Goal: Information Seeking & Learning: Compare options

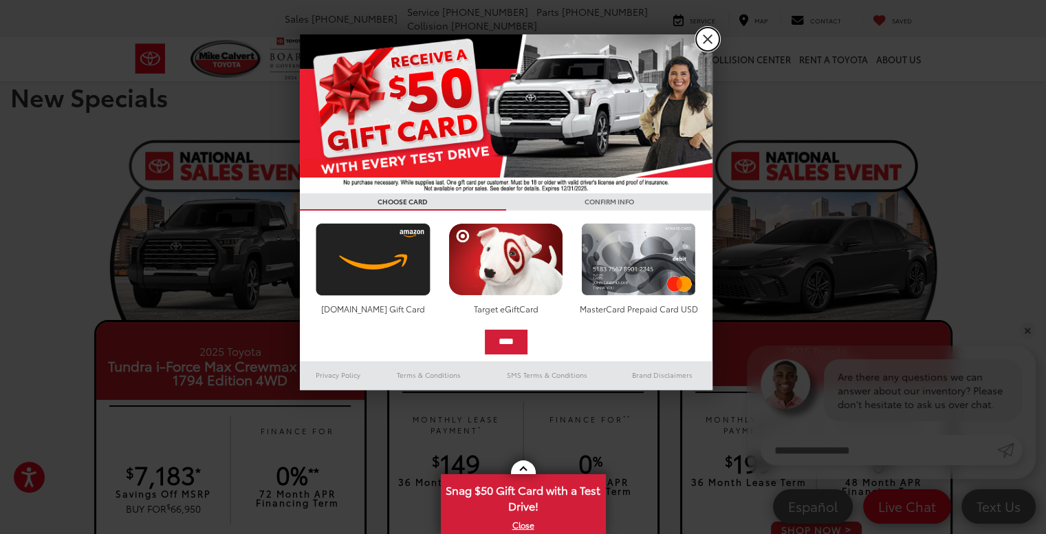
click at [706, 35] on link "X" at bounding box center [707, 39] width 23 height 23
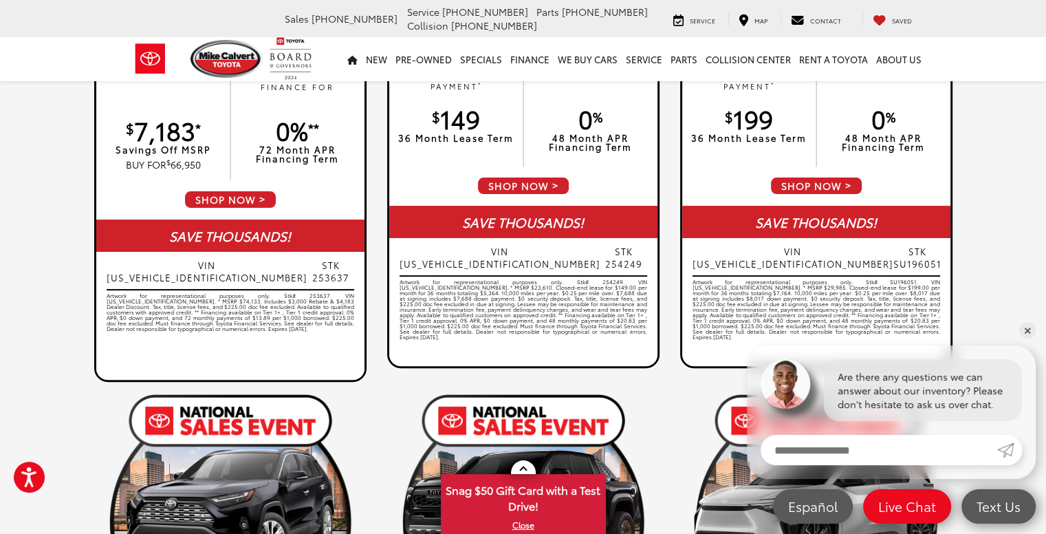
scroll to position [138, 0]
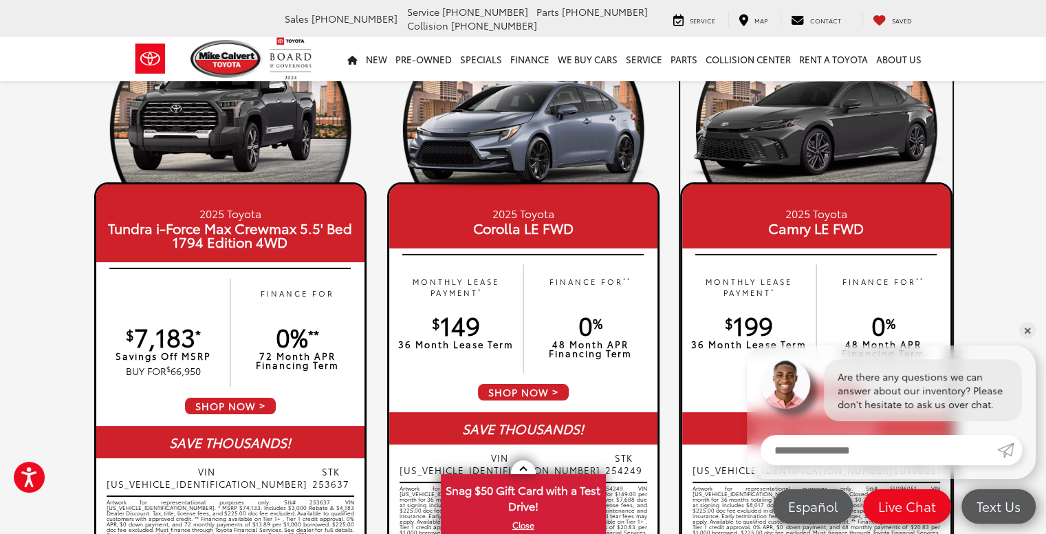
click at [827, 156] on img at bounding box center [816, 123] width 272 height 136
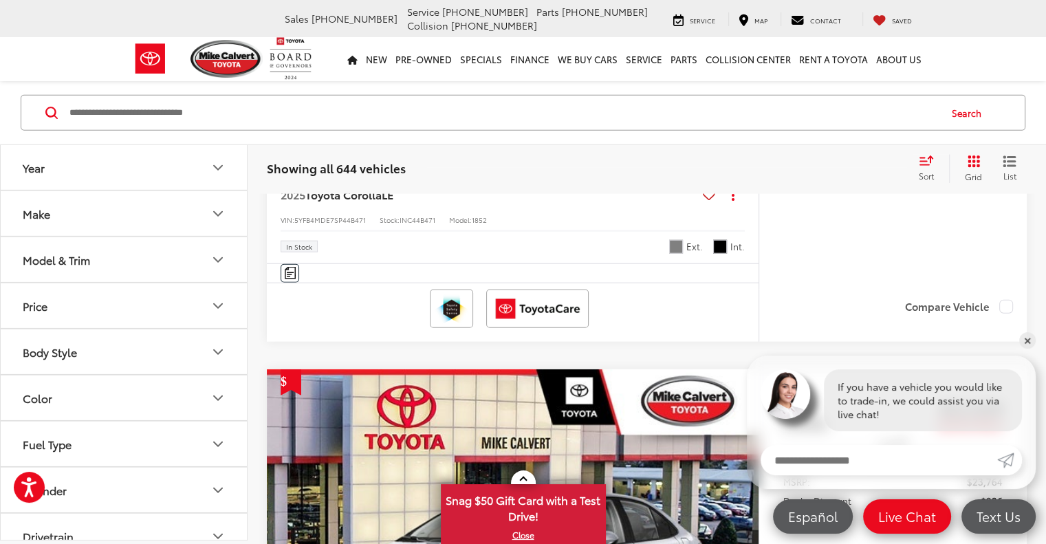
scroll to position [3575, 0]
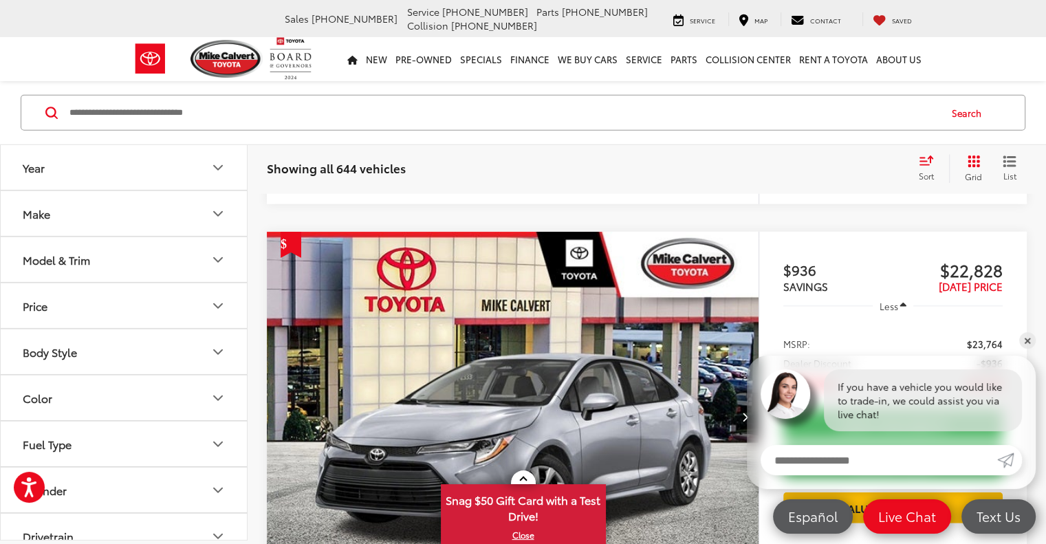
click at [113, 265] on button "Model & Trim" at bounding box center [125, 259] width 248 height 45
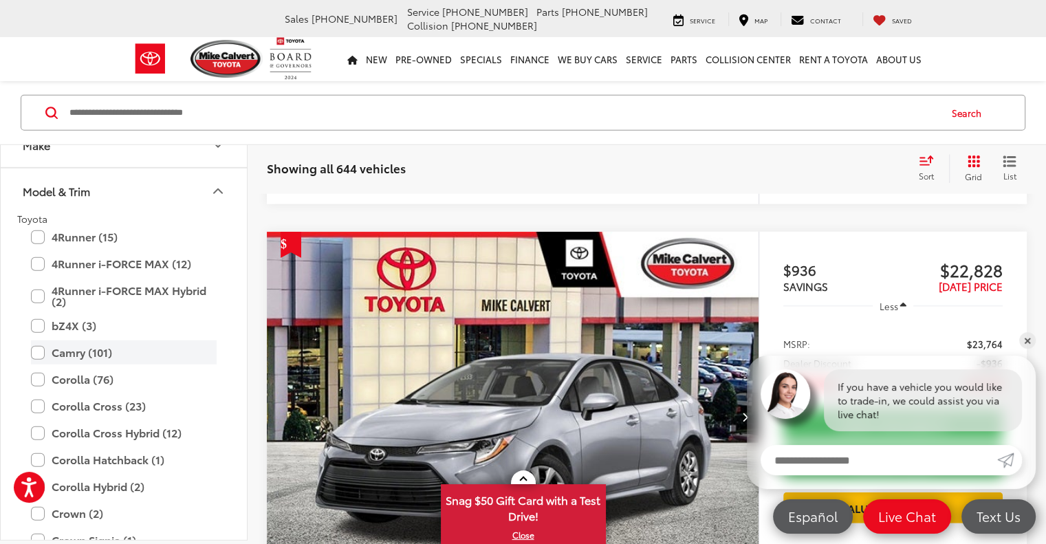
scroll to position [138, 0]
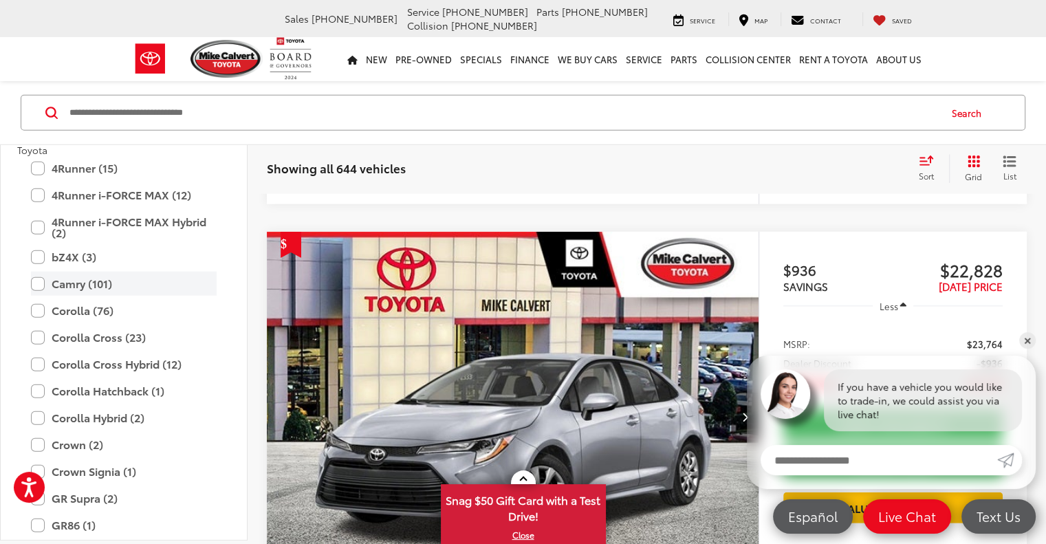
click at [37, 282] on label "Camry (101)" at bounding box center [124, 284] width 186 height 24
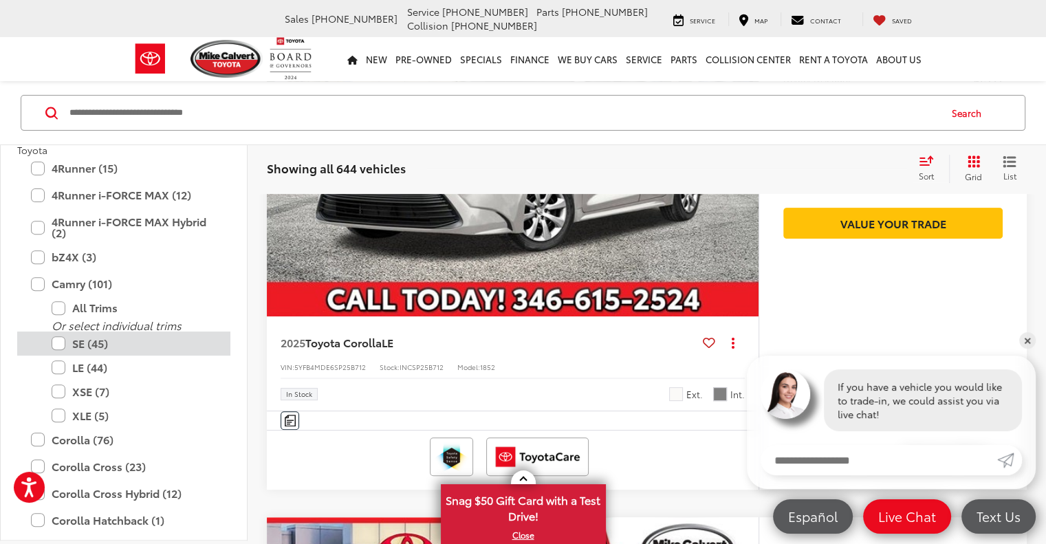
scroll to position [193, 0]
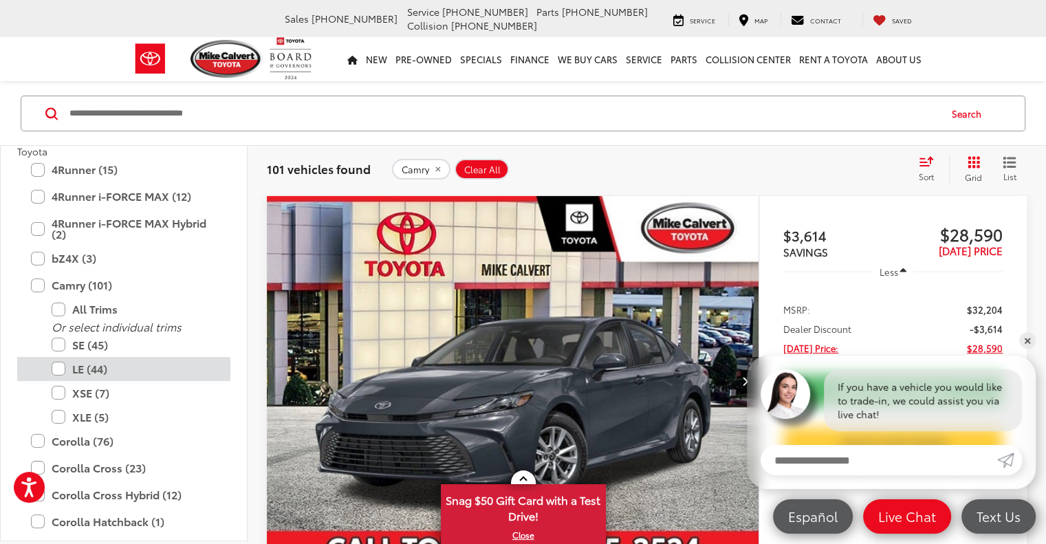
click at [58, 368] on label "LE (44)" at bounding box center [134, 369] width 165 height 24
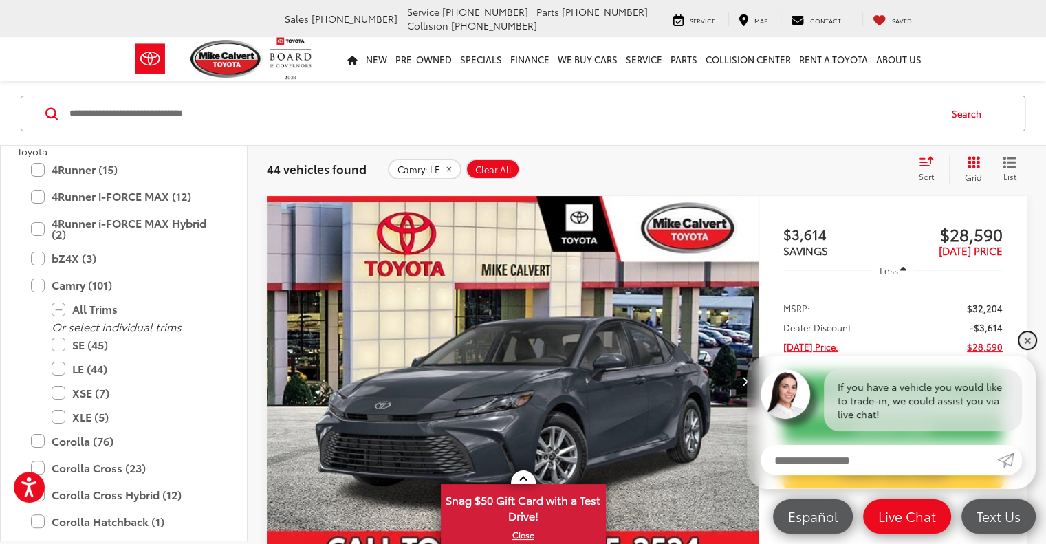
click at [1028, 340] on link "✕" at bounding box center [1027, 340] width 17 height 17
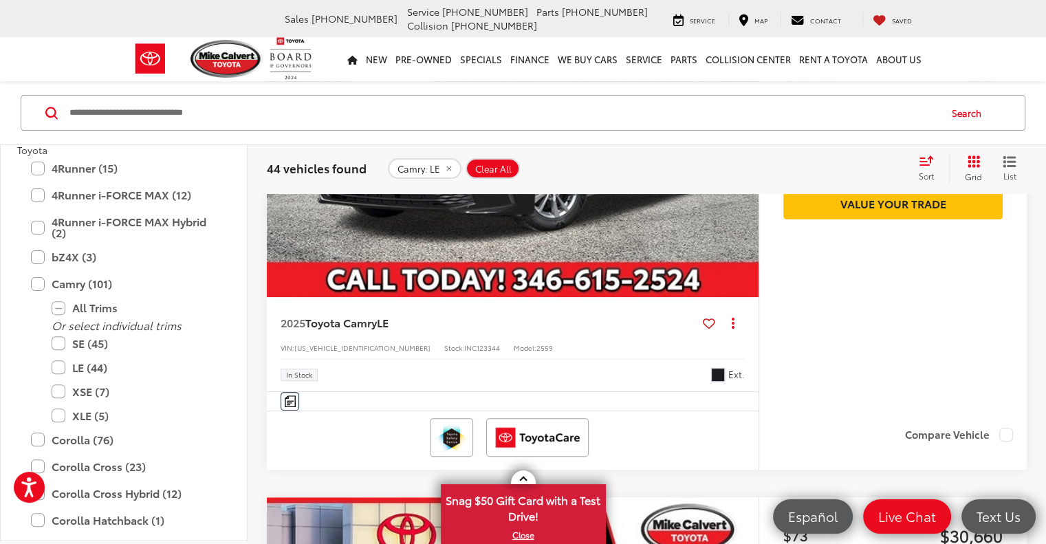
scroll to position [5833, 0]
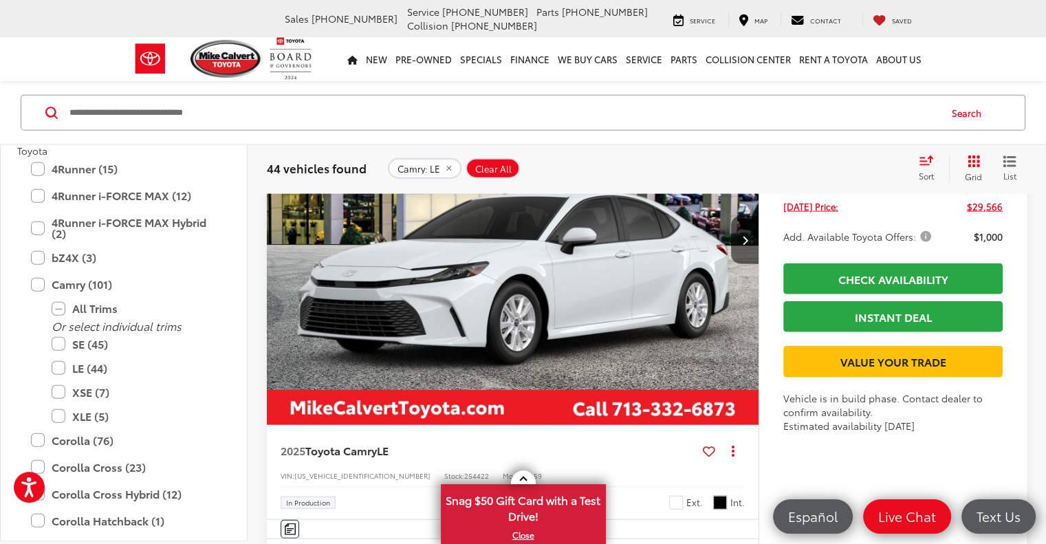
scroll to position [3219, 0]
